Goal: Transaction & Acquisition: Purchase product/service

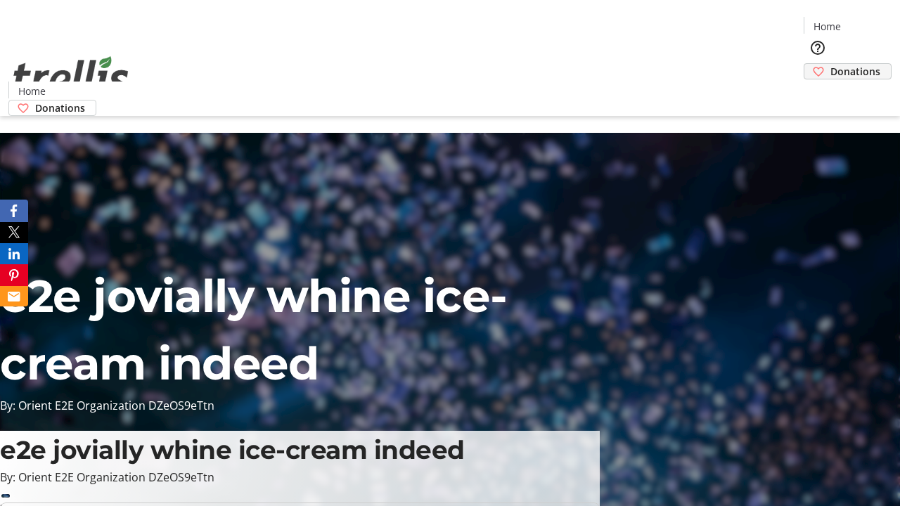
click at [830, 64] on span "Donations" at bounding box center [855, 71] width 50 height 15
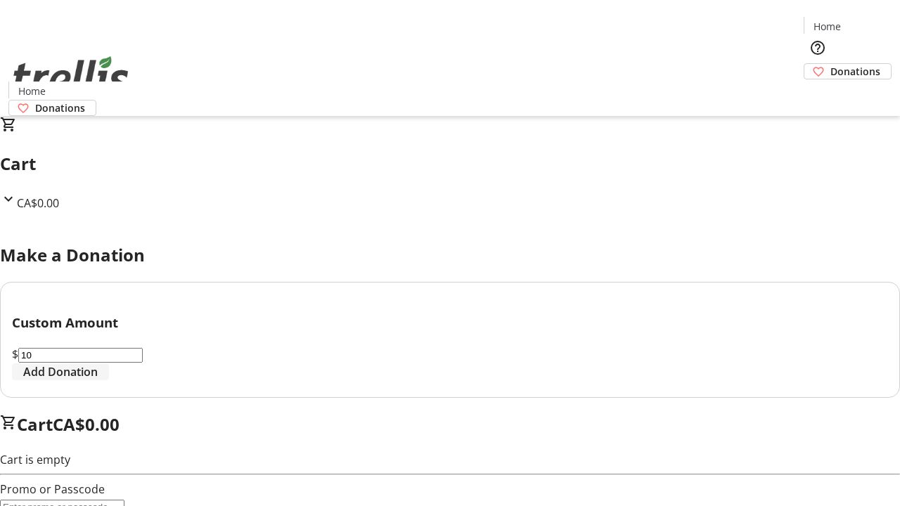
click at [98, 380] on span "Add Donation" at bounding box center [60, 371] width 75 height 17
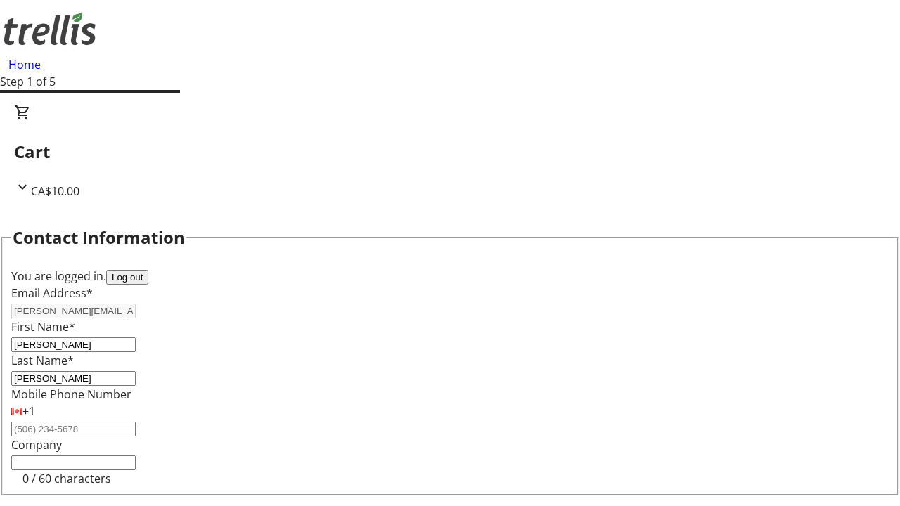
select select "CA"
type input "[STREET_ADDRESS][PERSON_NAME]"
type input "Kelowna"
select select "BC"
type input "Kelowna"
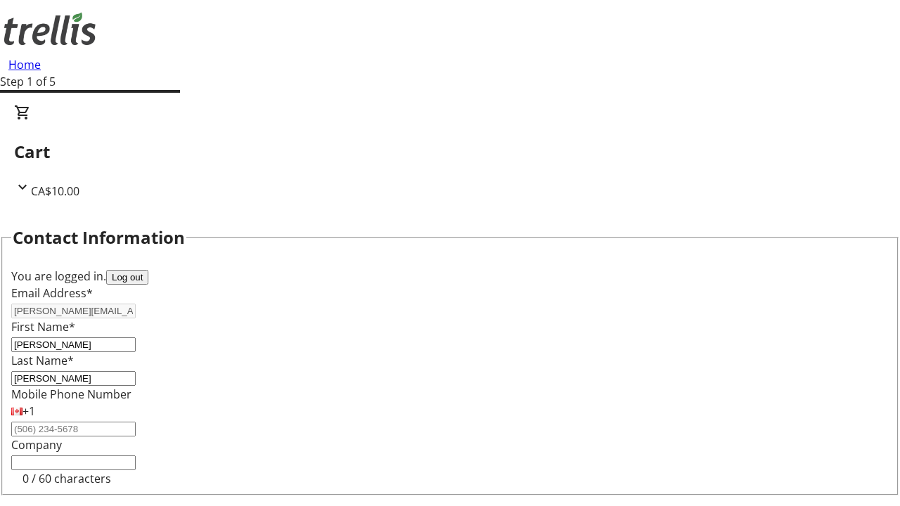
type input "V1Y 0C2"
